Goal: Task Accomplishment & Management: Use online tool/utility

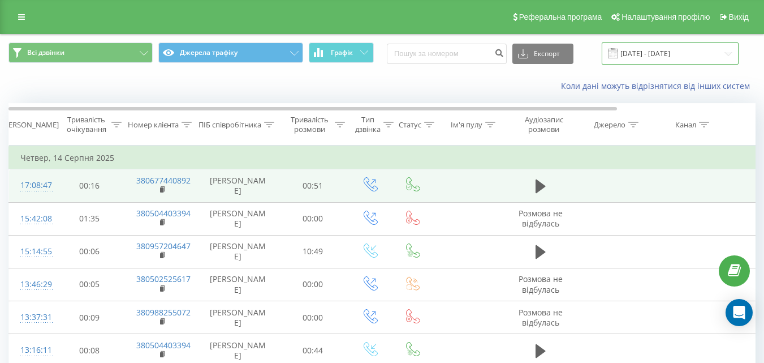
click at [726, 54] on input "[DATE] - [DATE]" at bounding box center [670, 53] width 137 height 22
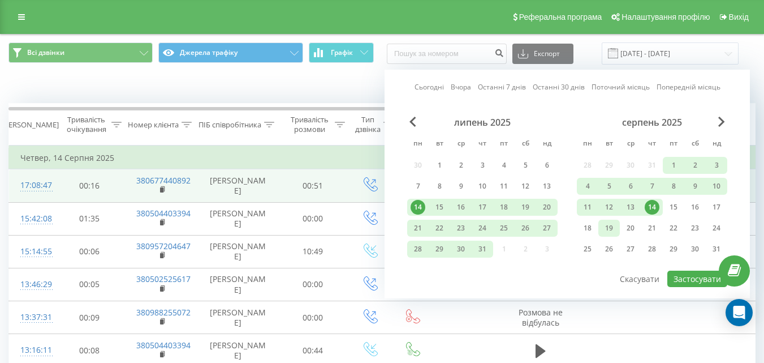
click at [611, 230] on div "19" at bounding box center [609, 228] width 15 height 15
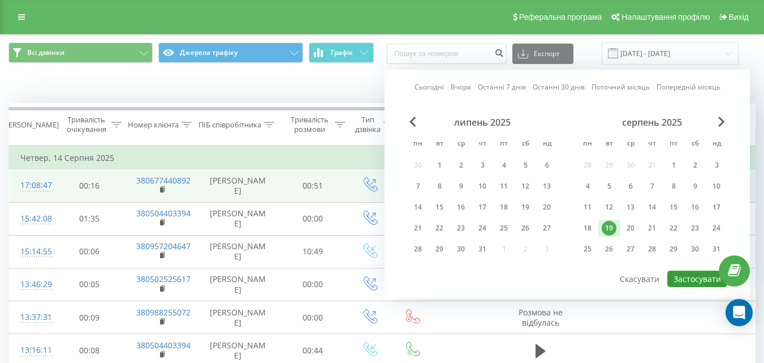
click at [684, 278] on button "Застосувати" at bounding box center [698, 278] width 60 height 16
type input "[DATE] - [DATE]"
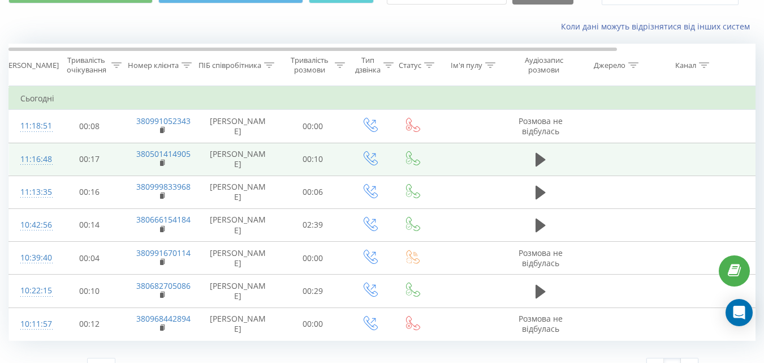
scroll to position [80, 0]
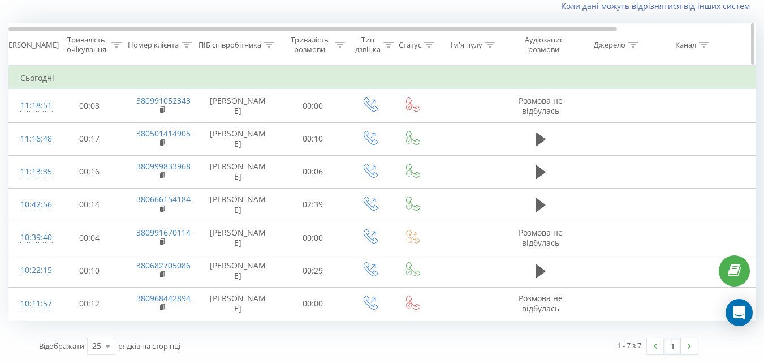
click at [700, 49] on div at bounding box center [704, 45] width 10 height 10
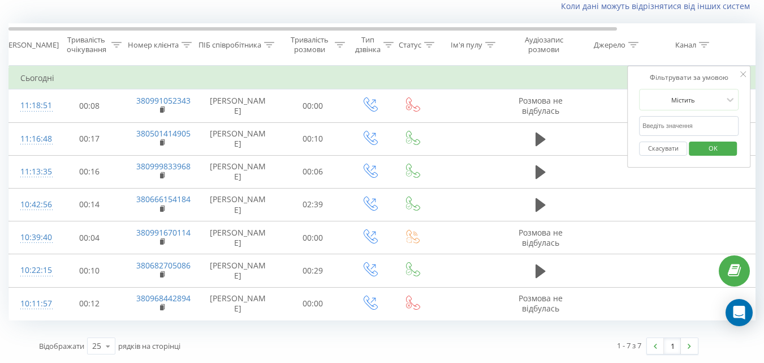
click at [596, 79] on td "Сьогодні" at bounding box center [467, 78] width 917 height 23
click at [744, 75] on icon at bounding box center [744, 74] width 6 height 6
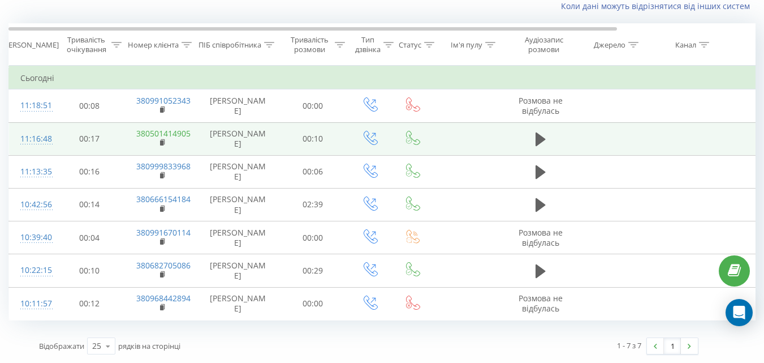
scroll to position [23, 0]
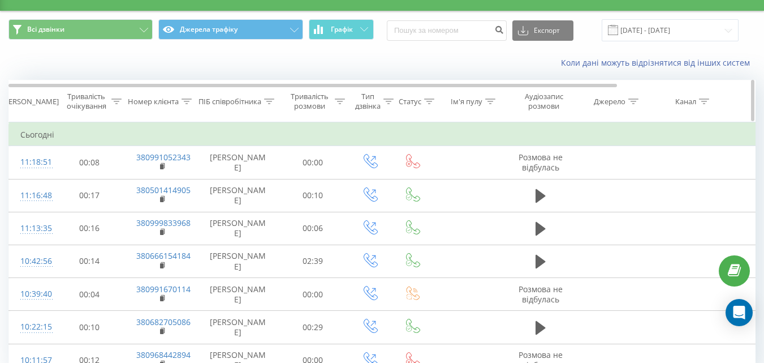
click at [389, 102] on icon at bounding box center [389, 101] width 10 height 6
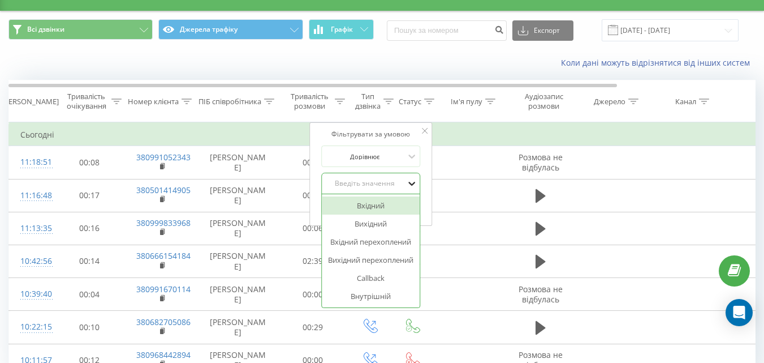
click at [411, 186] on icon at bounding box center [411, 183] width 11 height 11
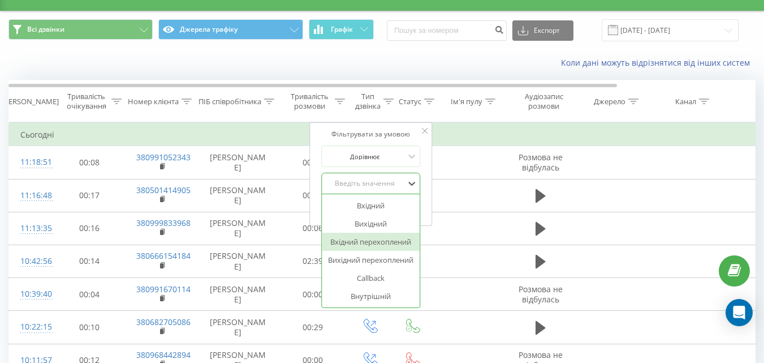
click at [117, 124] on td "Сьогодні" at bounding box center [467, 134] width 917 height 23
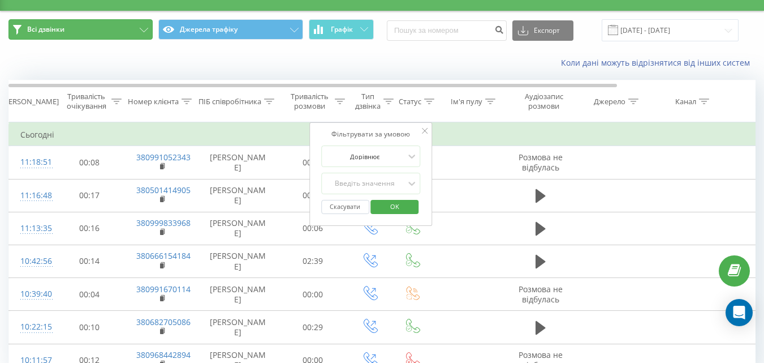
click at [143, 32] on button "Всі дзвінки" at bounding box center [80, 29] width 144 height 20
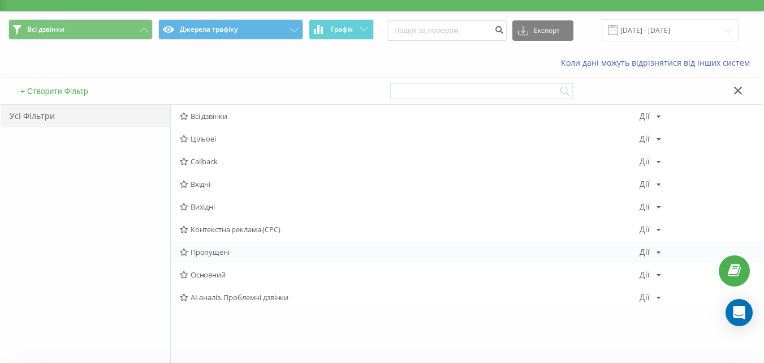
click at [250, 253] on span "Пропущені" at bounding box center [410, 252] width 460 height 8
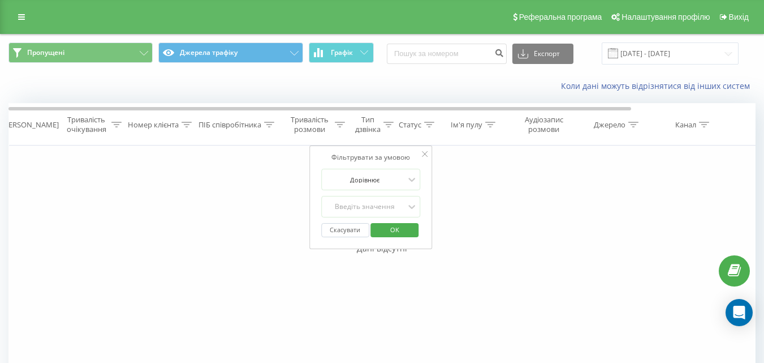
click at [423, 155] on icon at bounding box center [425, 154] width 6 height 6
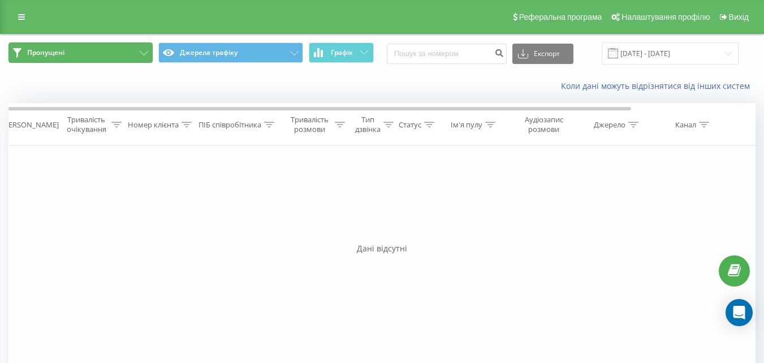
click at [139, 55] on button "Пропущені" at bounding box center [80, 52] width 144 height 20
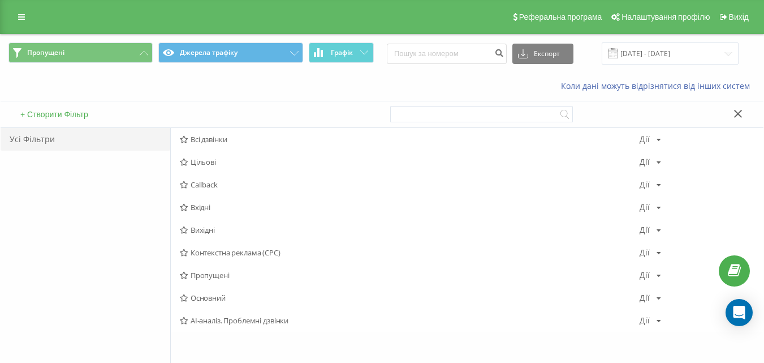
click at [84, 205] on div "Усі Фільтри" at bounding box center [86, 261] width 170 height 267
click at [141, 54] on icon at bounding box center [144, 53] width 8 height 5
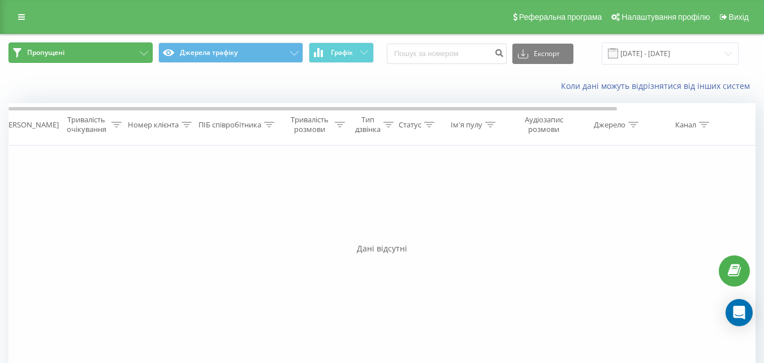
click at [141, 54] on icon at bounding box center [144, 53] width 8 height 5
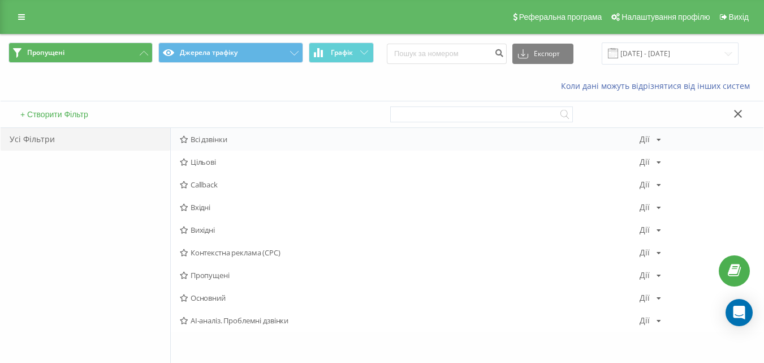
click at [216, 141] on span "Всі дзвінки" at bounding box center [410, 139] width 460 height 8
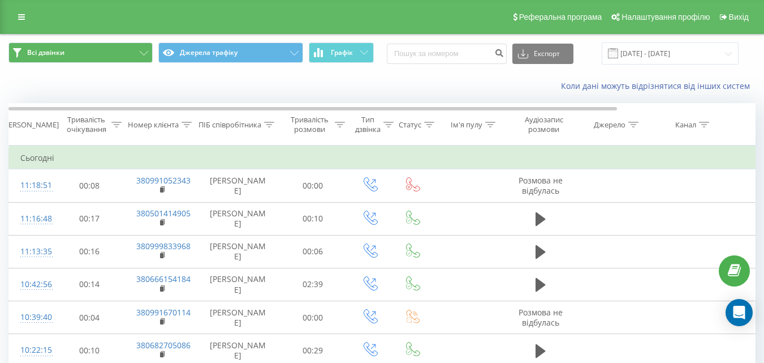
scroll to position [80, 0]
